Goal: Transaction & Acquisition: Purchase product/service

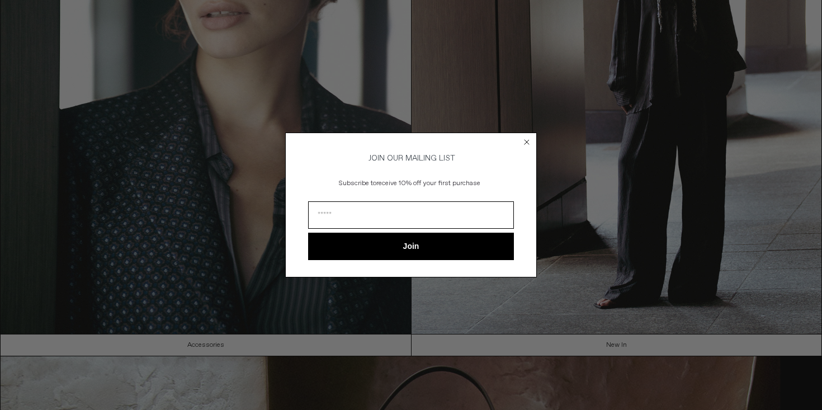
click at [529, 140] on icon "Close dialog" at bounding box center [527, 142] width 4 height 4
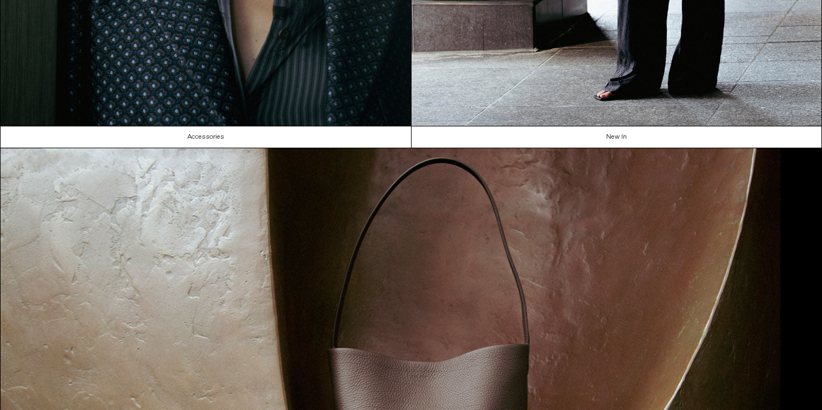
scroll to position [433, 0]
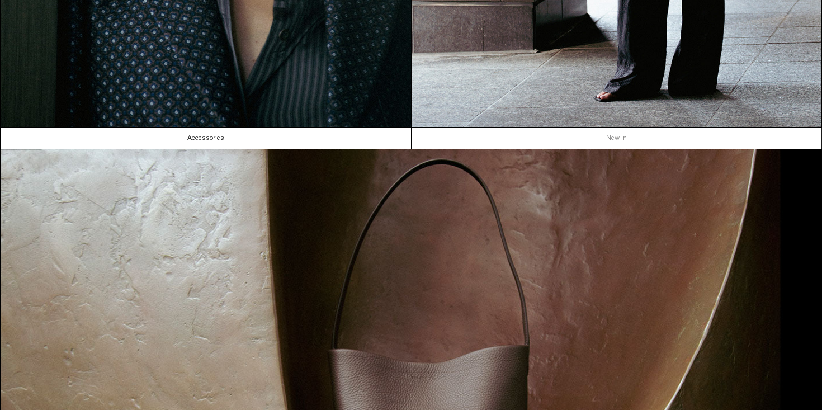
click at [605, 137] on link "New In" at bounding box center [617, 138] width 411 height 21
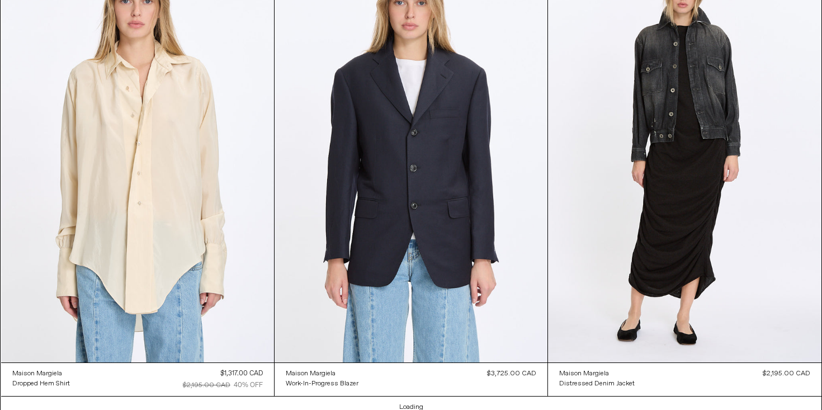
scroll to position [20916, 0]
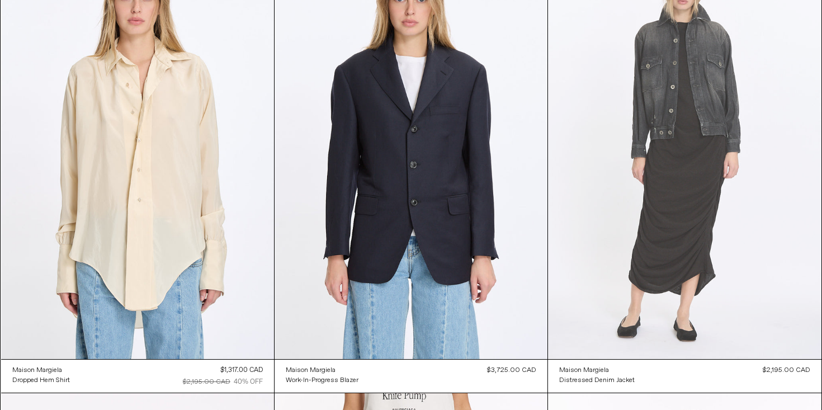
click at [671, 98] on at bounding box center [684, 154] width 273 height 410
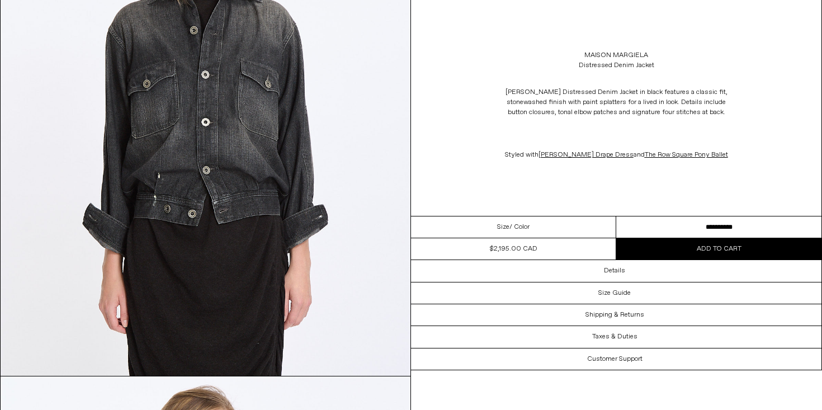
scroll to position [590, 0]
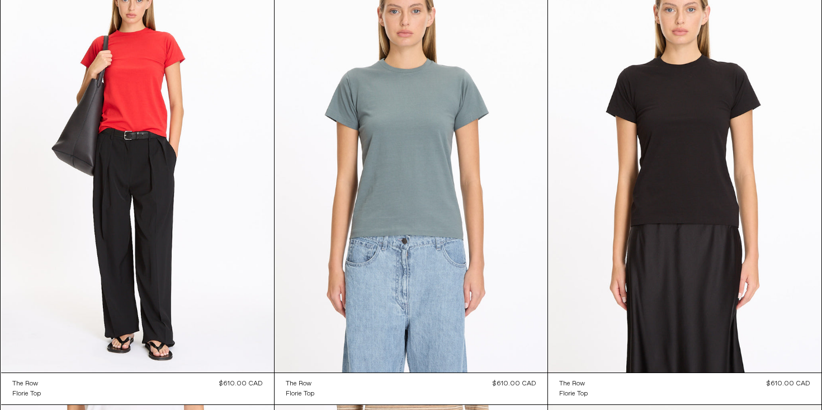
scroll to position [29776, 0]
